Goal: Navigation & Orientation: Find specific page/section

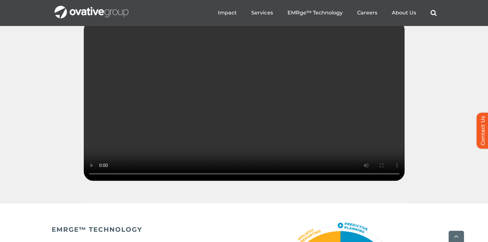
scroll to position [949, 0]
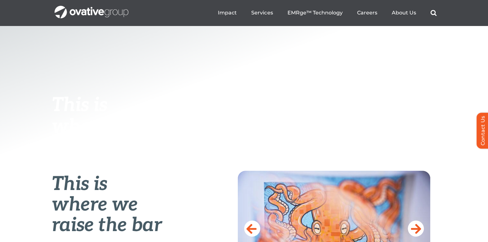
scroll to position [128, 0]
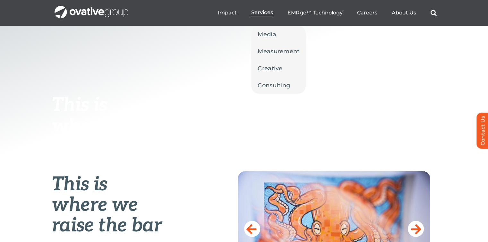
click at [268, 12] on span "Services" at bounding box center [261, 12] width 21 height 6
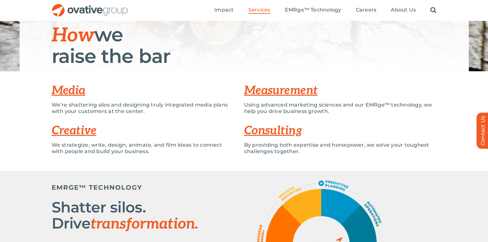
scroll to position [83, 0]
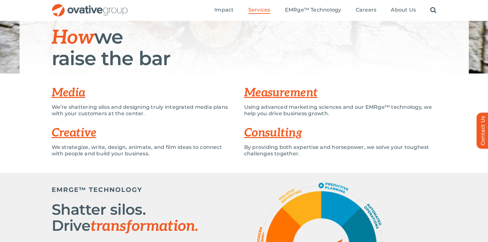
click at [74, 89] on link "Media" at bounding box center [69, 93] width 34 height 14
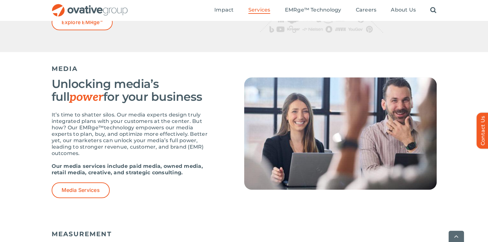
scroll to position [366, 0]
